Goal: Contribute content

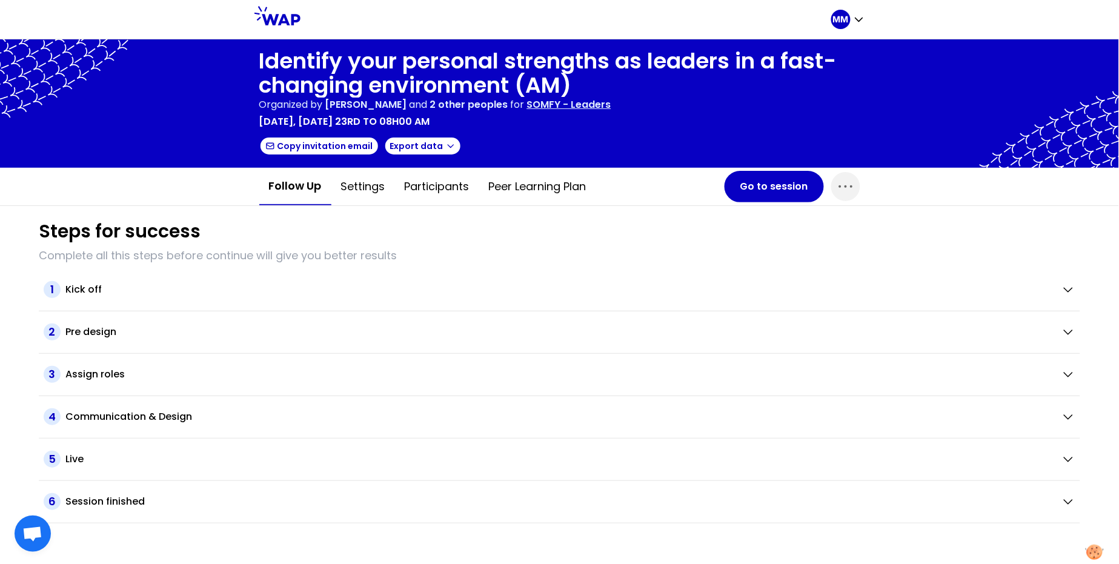
click at [760, 130] on div "Identify your personal strengths as leaders in a fast-changing environment (AM)…" at bounding box center [559, 103] width 601 height 109
click at [1115, 6] on div "MM" at bounding box center [559, 19] width 1119 height 39
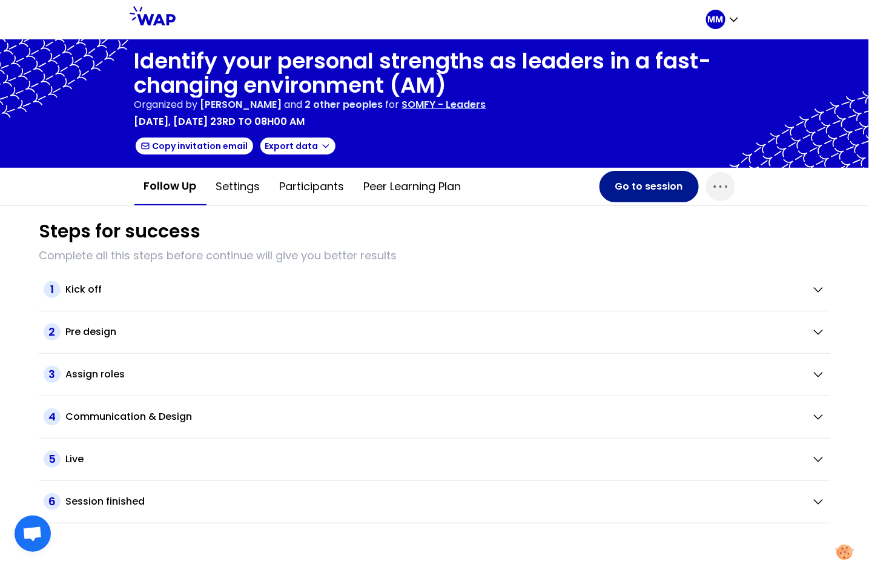
click at [645, 188] on button "Go to session" at bounding box center [649, 186] width 99 height 31
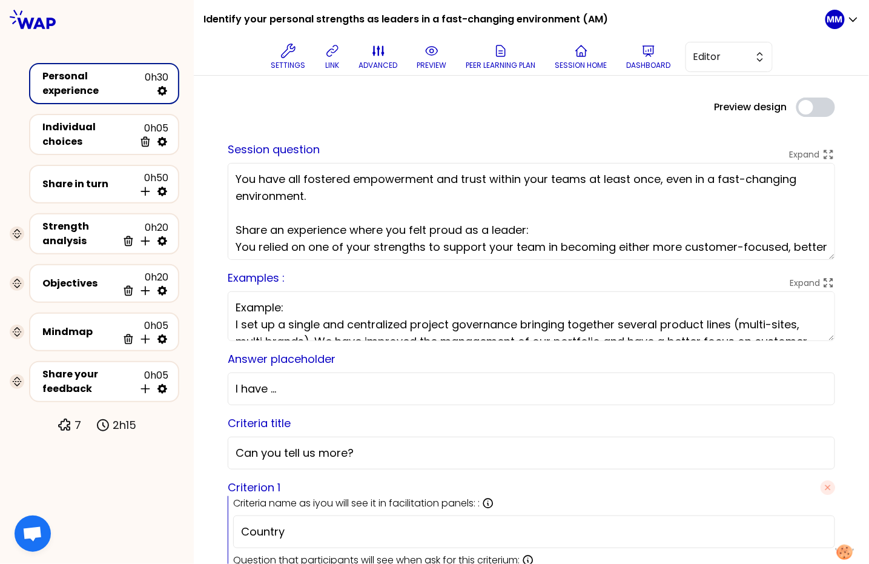
scroll to position [21, 0]
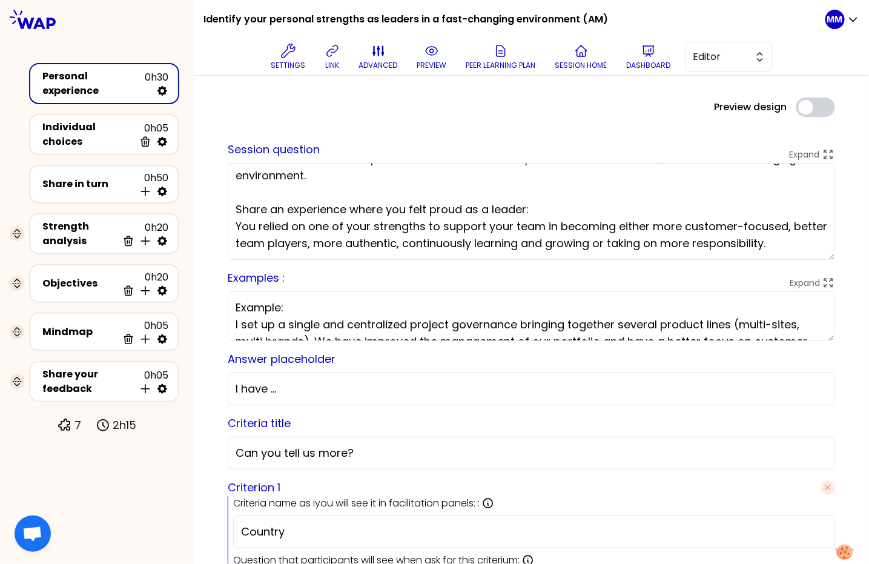
drag, startPoint x: 425, startPoint y: 225, endPoint x: 816, endPoint y: 250, distance: 392.0
click at [818, 250] on textarea "You have all fostered empowerment and trust within your teams at least once, ev…" at bounding box center [531, 211] width 607 height 97
